Goal: Information Seeking & Learning: Learn about a topic

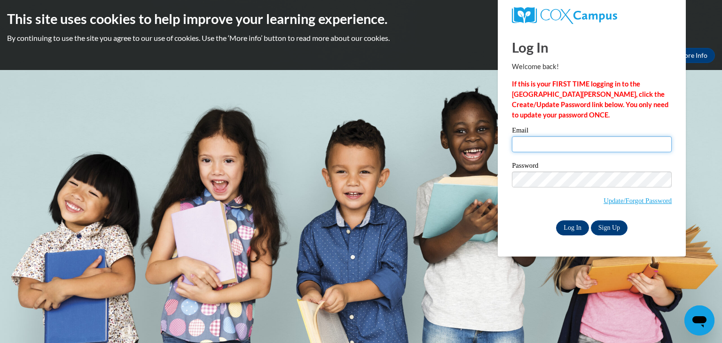
type input "ama525@rcsd.ms"
click at [573, 231] on input "Log In" at bounding box center [572, 228] width 33 height 15
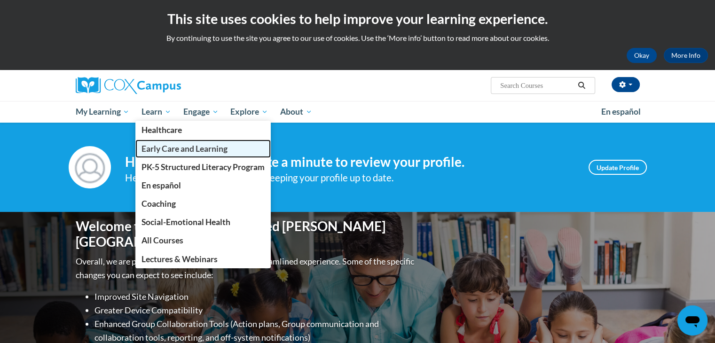
click at [149, 144] on span "Early Care and Learning" at bounding box center [185, 149] width 86 height 10
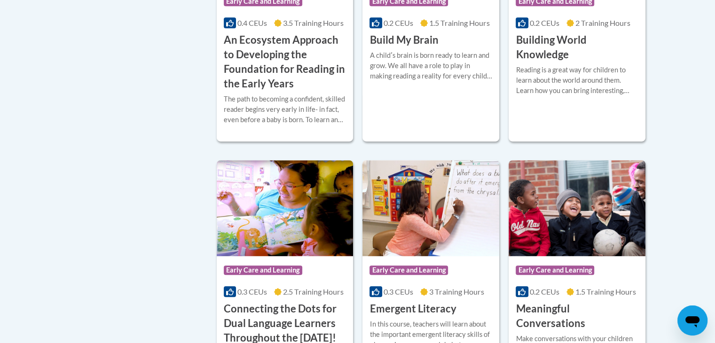
scroll to position [559, 0]
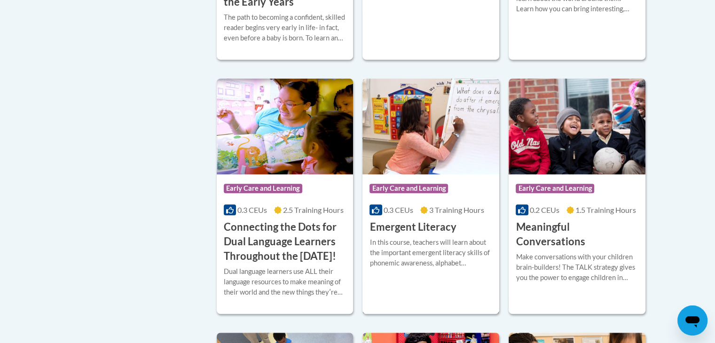
click at [421, 231] on h3 "Emergent Literacy" at bounding box center [413, 227] width 87 height 15
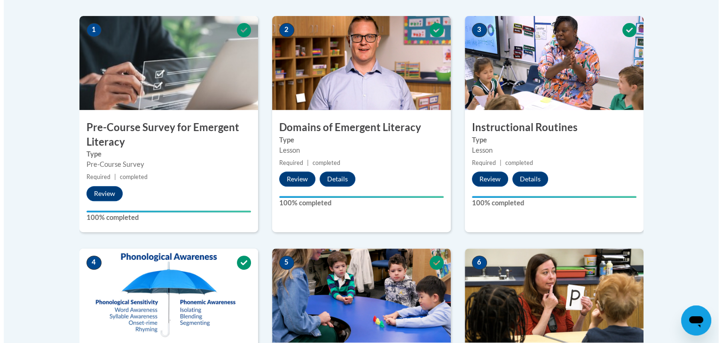
scroll to position [600, 0]
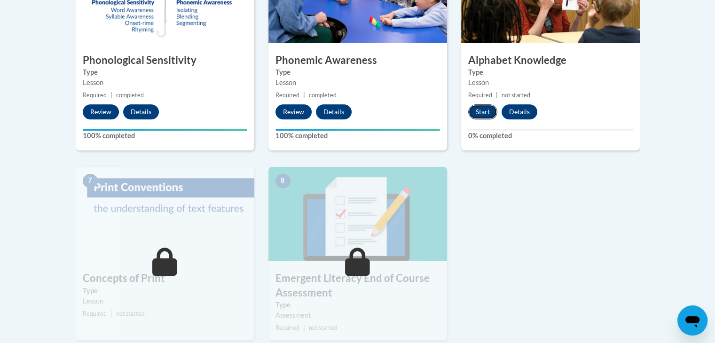
click at [480, 112] on button "Start" at bounding box center [482, 111] width 29 height 15
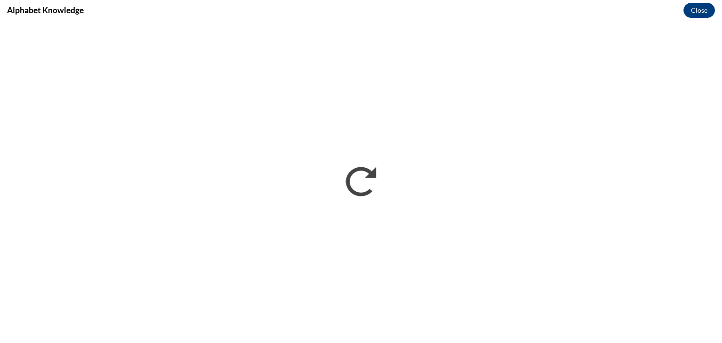
scroll to position [0, 0]
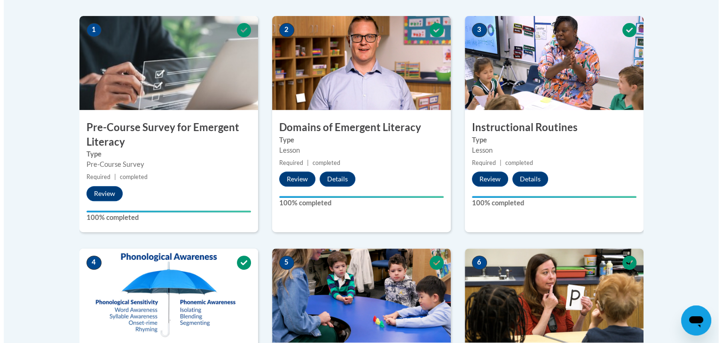
scroll to position [600, 0]
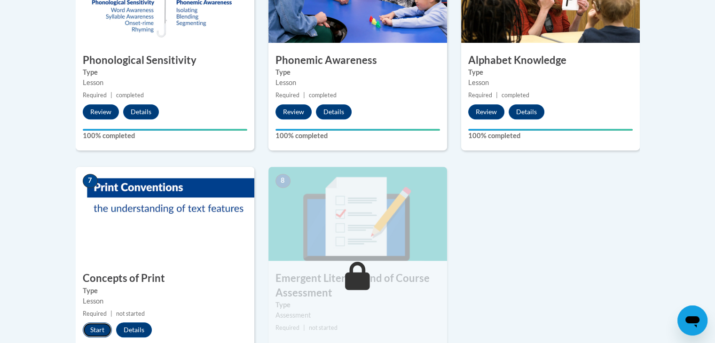
click at [92, 328] on button "Start" at bounding box center [97, 330] width 29 height 15
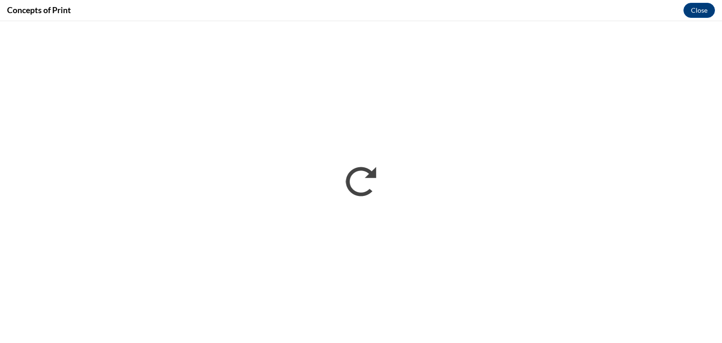
scroll to position [0, 0]
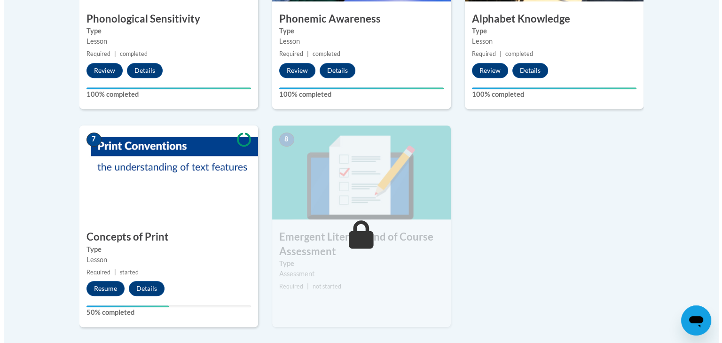
scroll to position [646, 0]
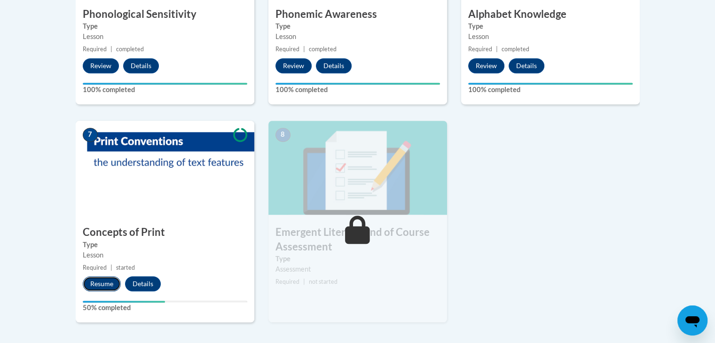
click at [98, 288] on button "Resume" at bounding box center [102, 283] width 38 height 15
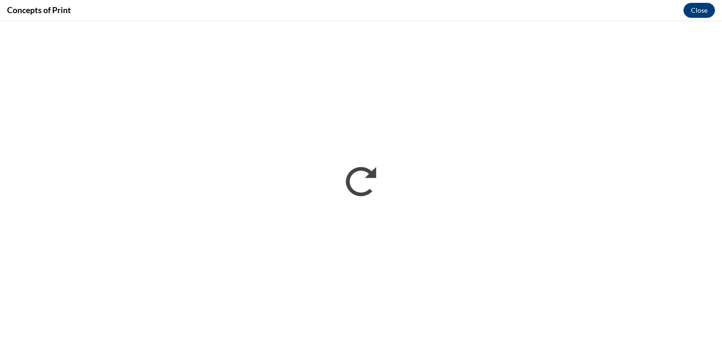
scroll to position [0, 0]
